Goal: Information Seeking & Learning: Check status

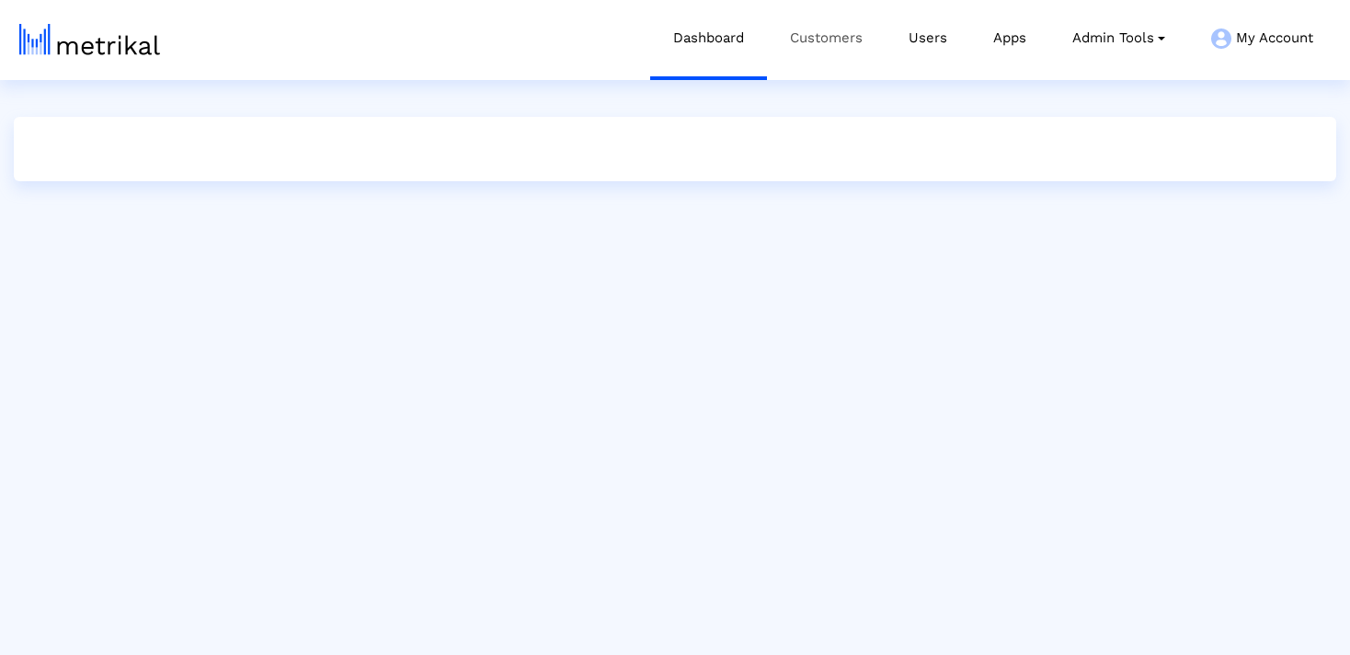
click at [798, 45] on link "Customers" at bounding box center [826, 38] width 119 height 76
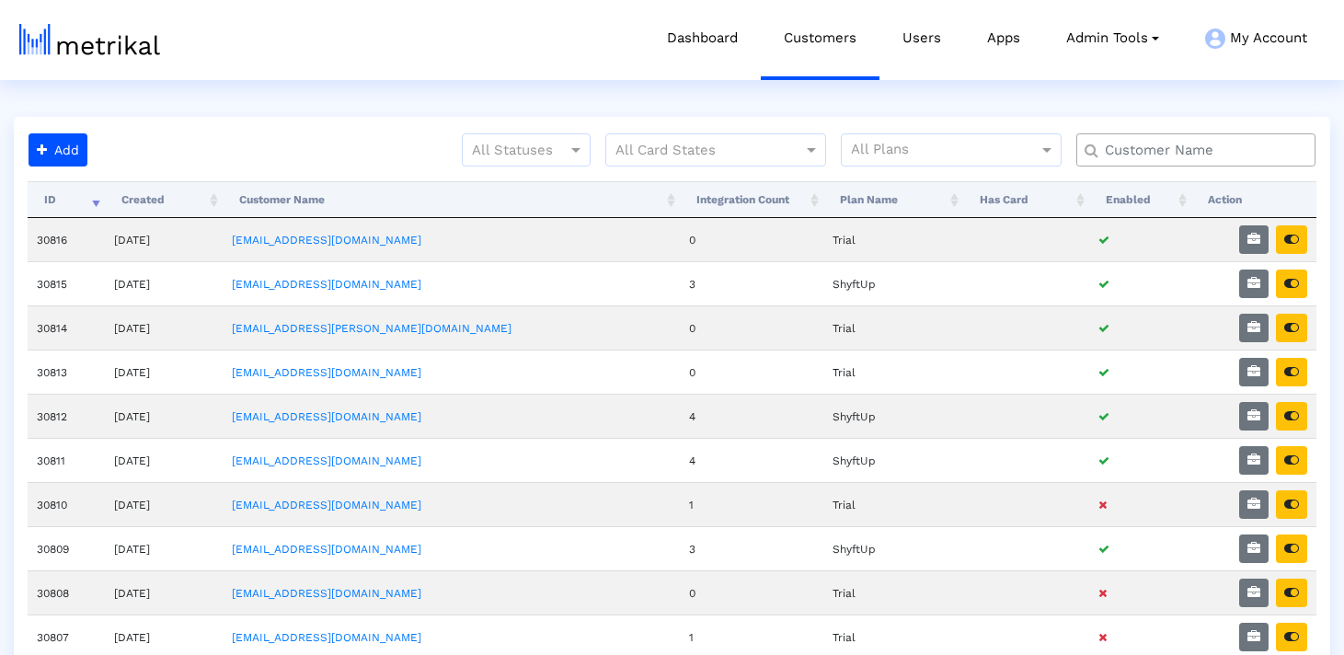
click at [1144, 156] on input "text" at bounding box center [1200, 150] width 216 height 19
type input "textnow"
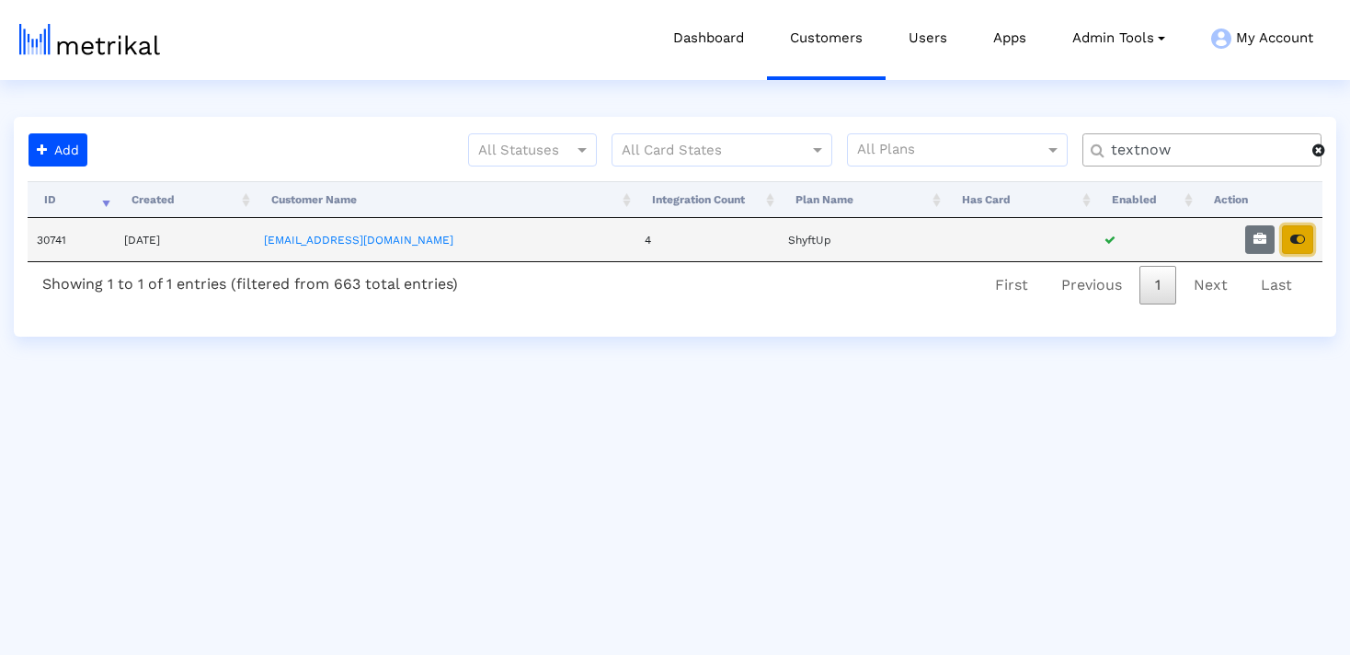
click at [1296, 233] on icon "button" at bounding box center [1298, 239] width 15 height 13
click at [1305, 246] on button "button" at bounding box center [1297, 239] width 31 height 29
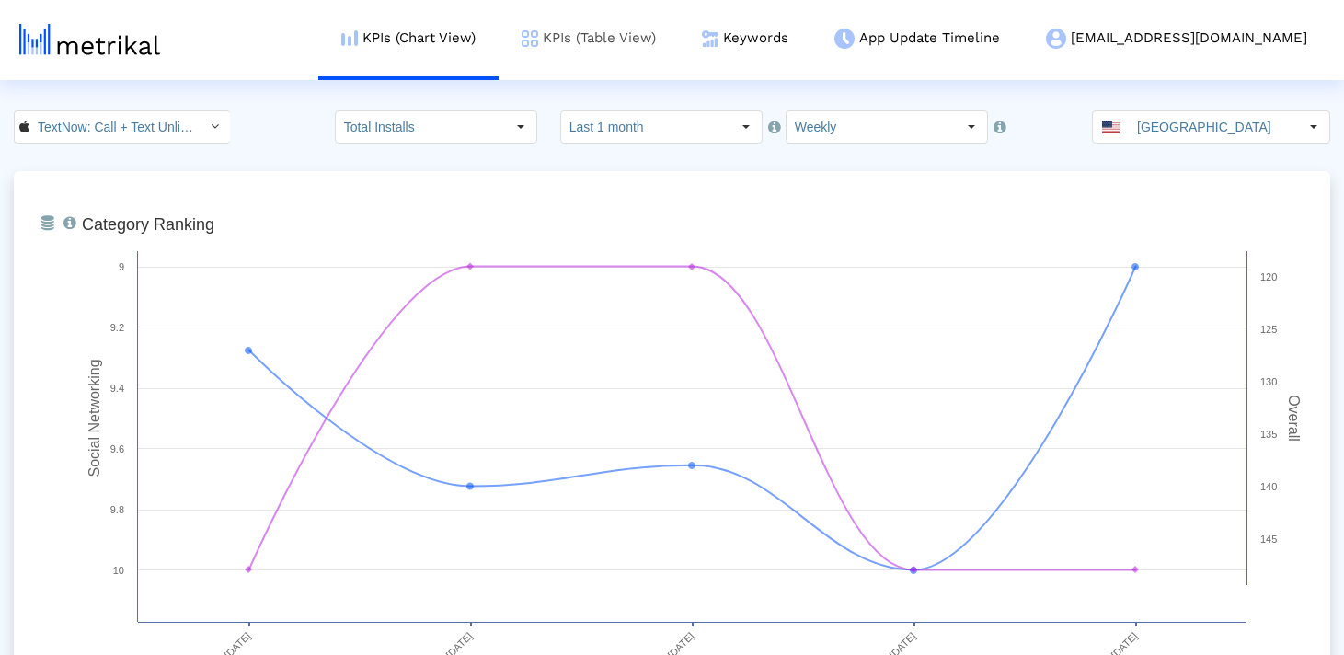
click at [665, 44] on link "KPIs (Table View)" at bounding box center [589, 38] width 180 height 76
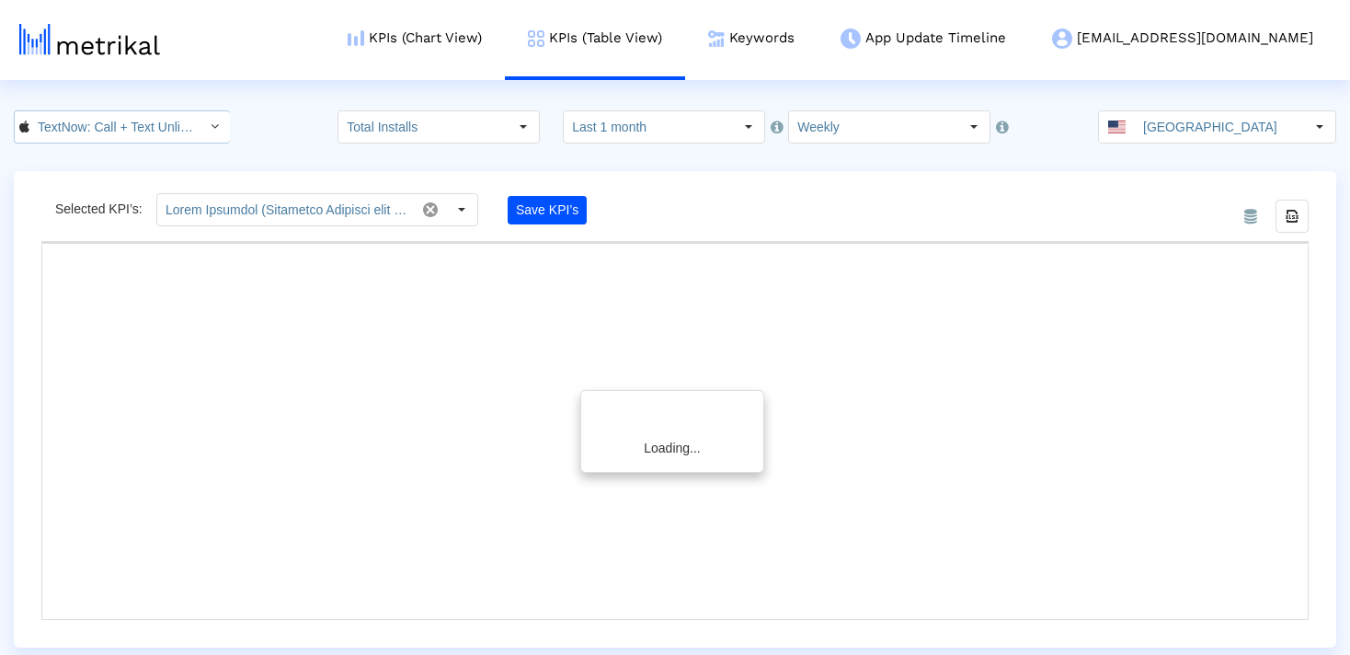
click at [98, 130] on input "TextNow: Call + Text Unlimited < 314716233 >" at bounding box center [112, 126] width 166 height 31
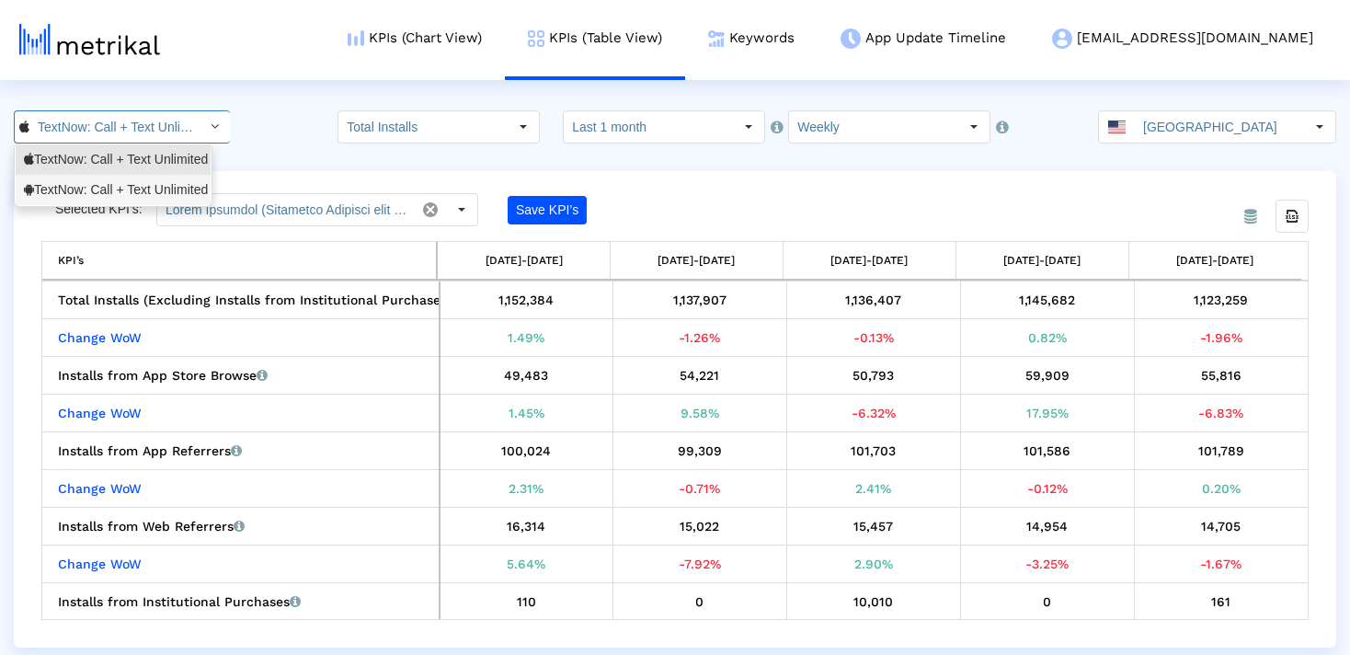
click at [109, 189] on div "TextNow: Call + Text Unlimited <com.enflick.android.TextNow>" at bounding box center [113, 189] width 178 height 17
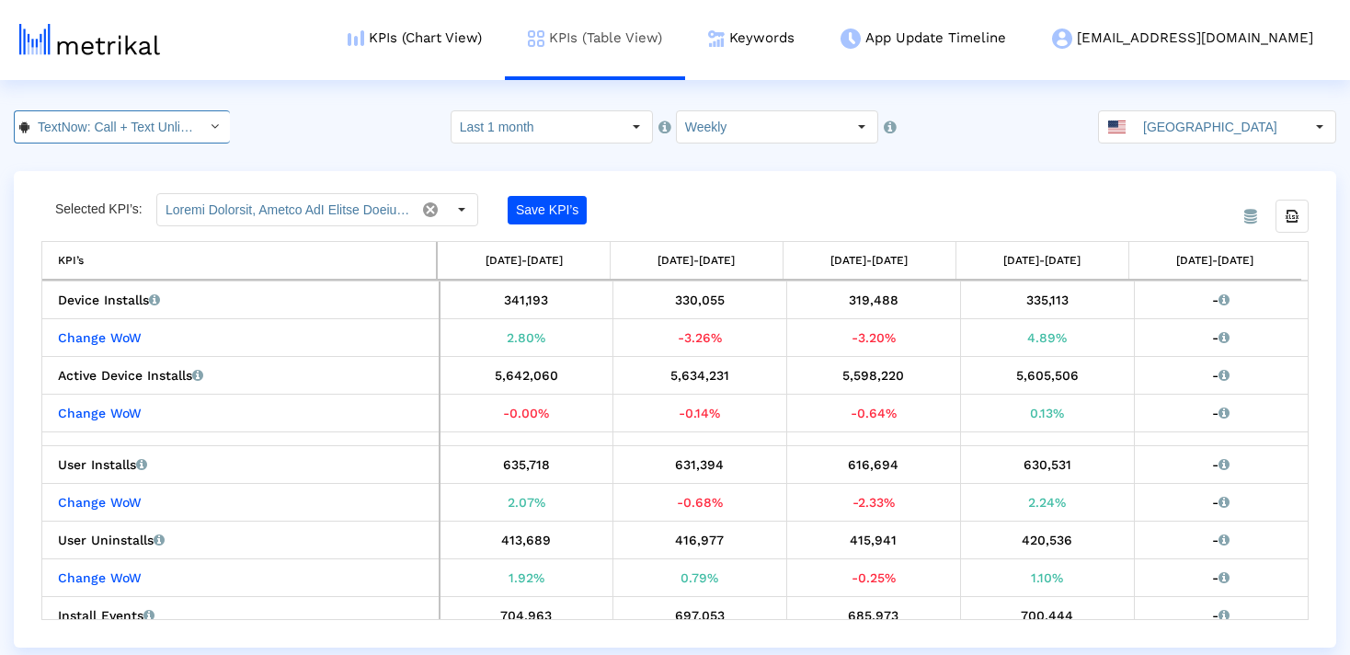
scroll to position [0, 231]
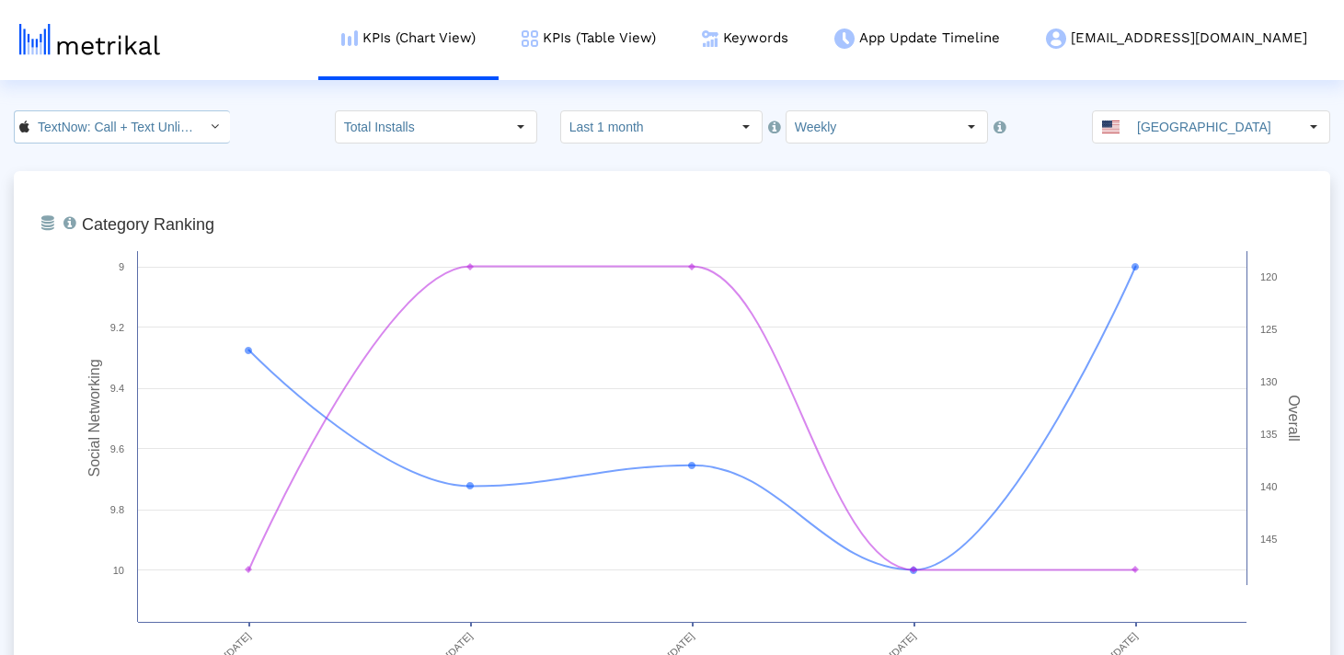
click at [108, 140] on input "TextNow: Call + Text Unlimited < 314716233 >" at bounding box center [112, 126] width 166 height 31
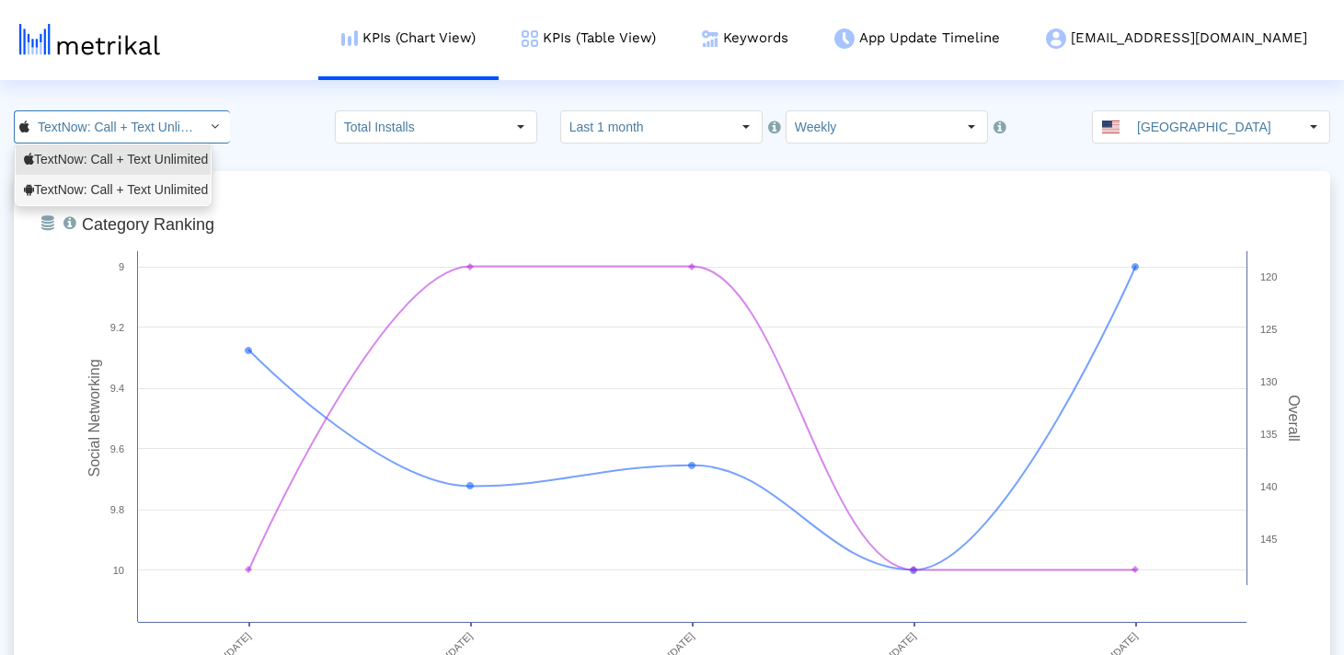
click at [110, 189] on div "TextNow: Call + Text Unlimited <com.enflick.android.TextNow>" at bounding box center [113, 189] width 178 height 17
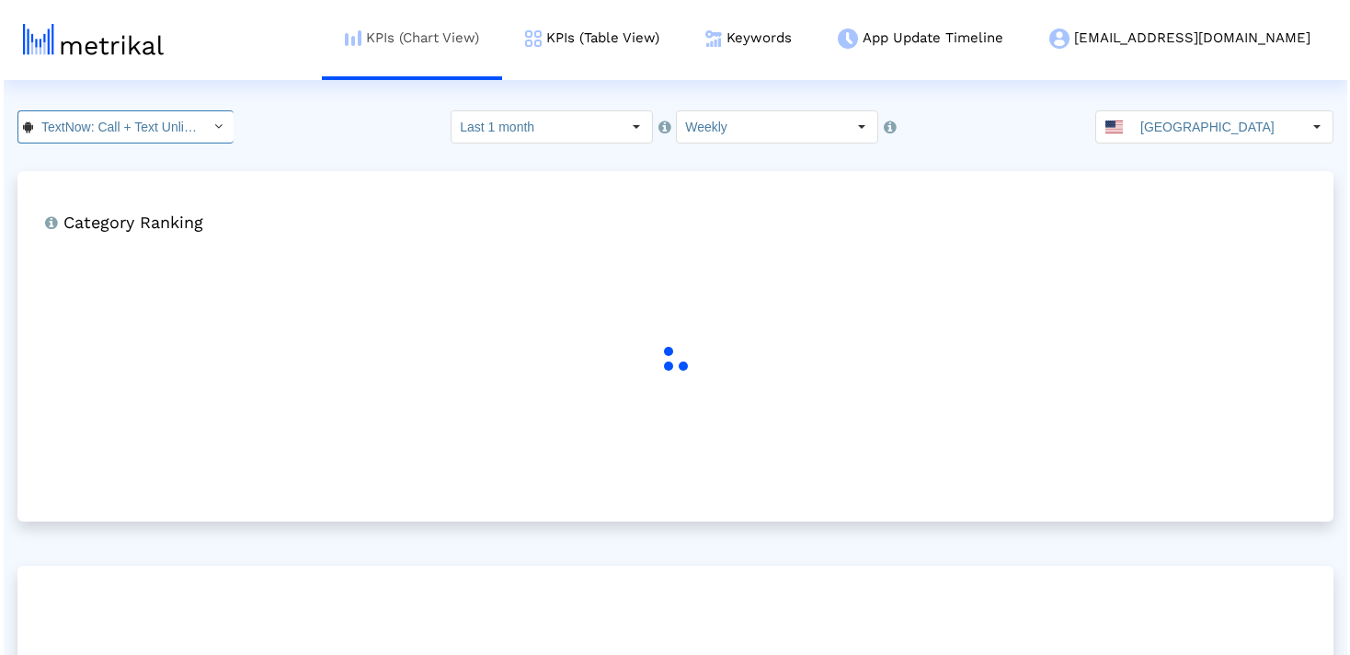
scroll to position [0, 231]
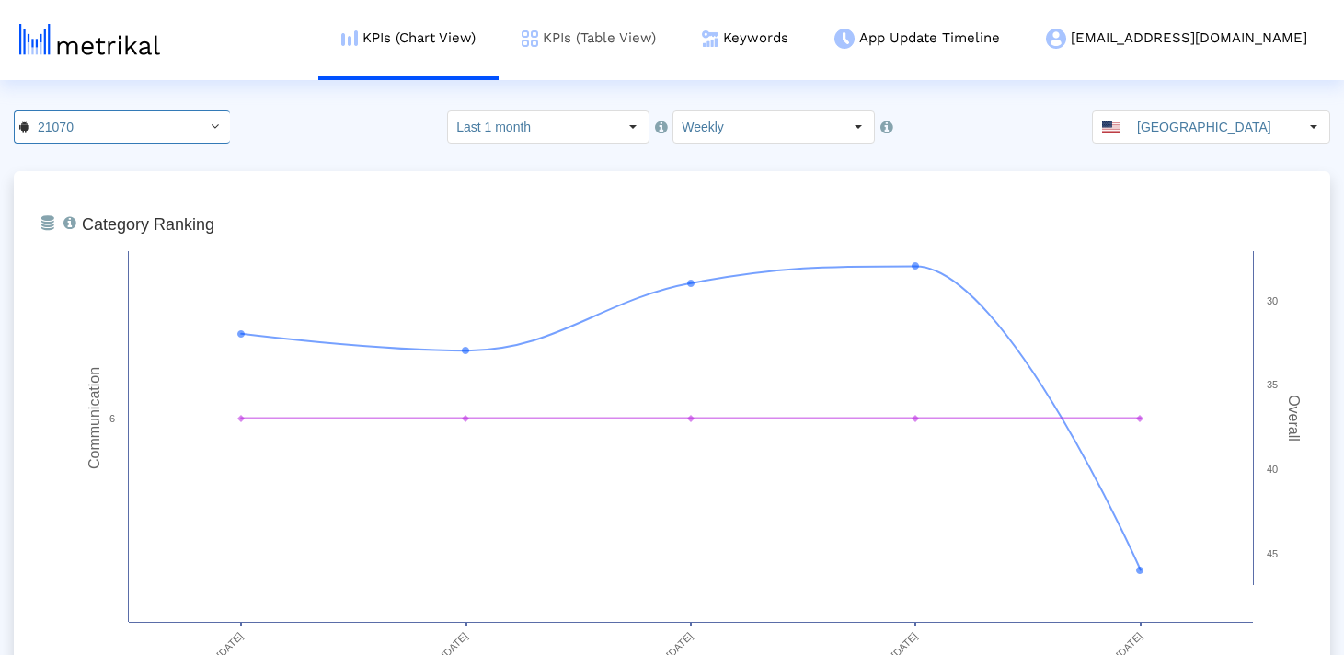
click at [660, 42] on link "KPIs (Table View)" at bounding box center [589, 38] width 180 height 76
